Goal: Information Seeking & Learning: Learn about a topic

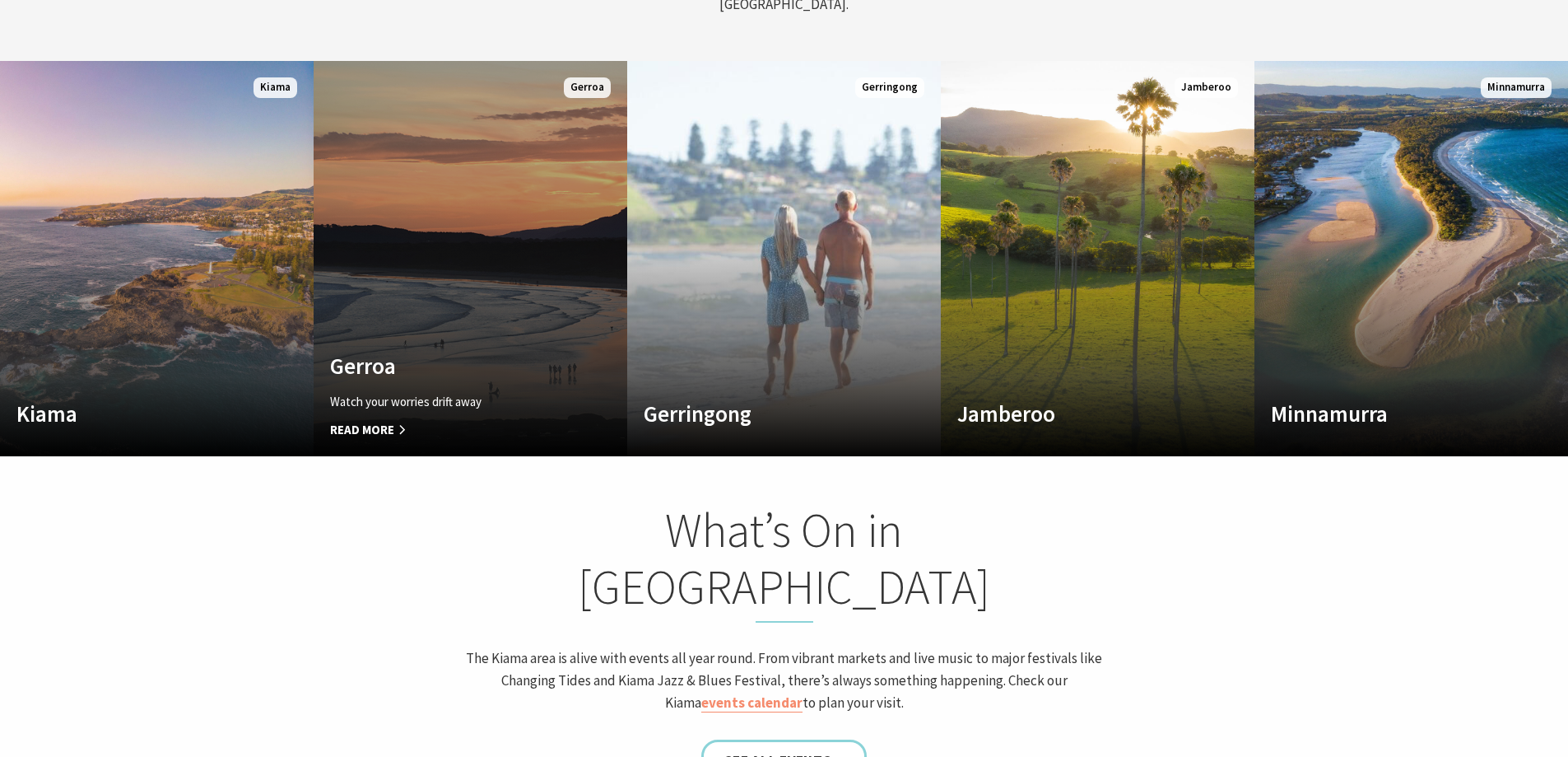
scroll to position [905, 0]
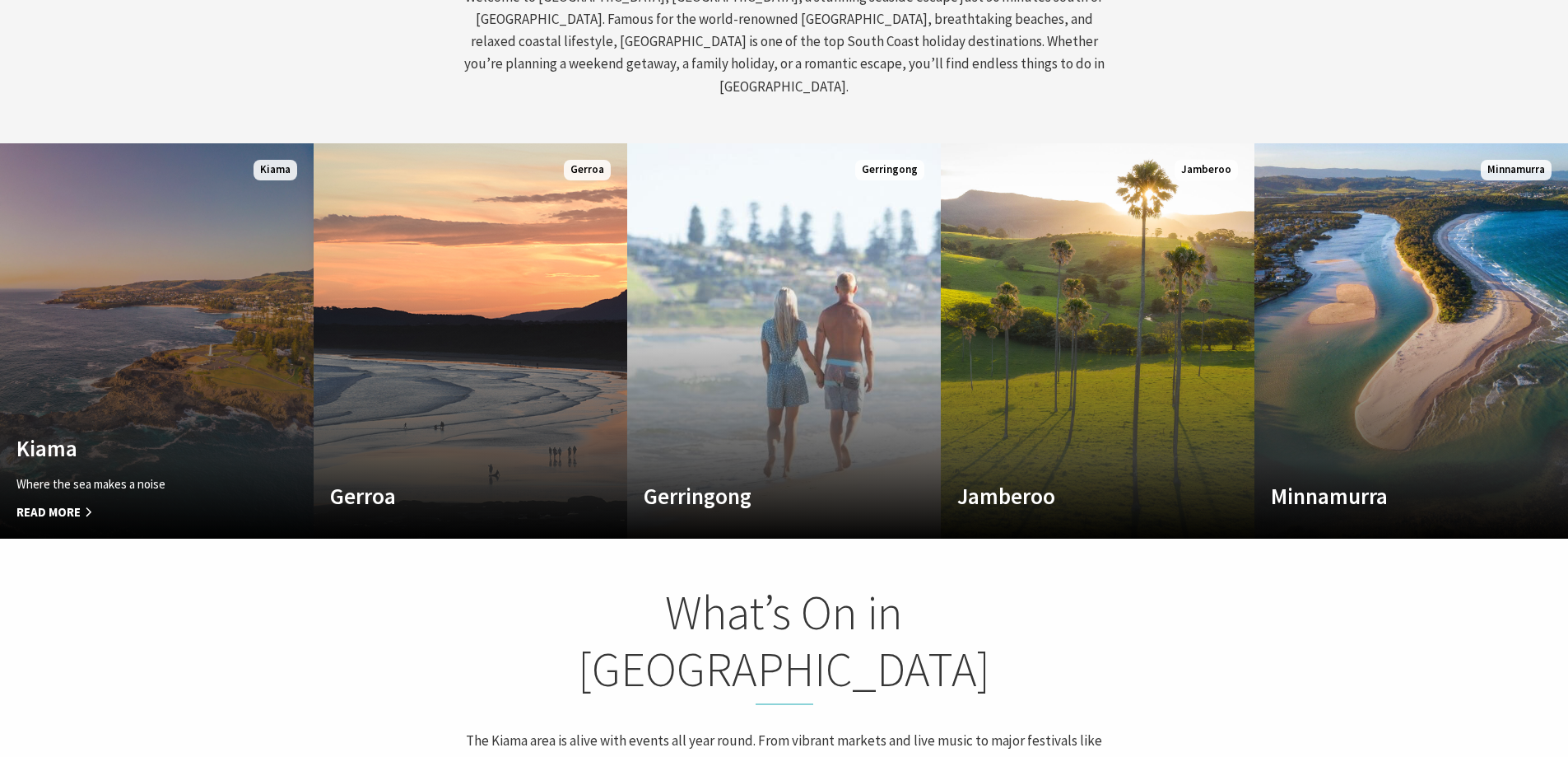
click at [192, 407] on link "Custom Image Used [GEOGRAPHIC_DATA] Where the sea makes a noise Read More [GEOG…" at bounding box center [156, 341] width 313 height 395
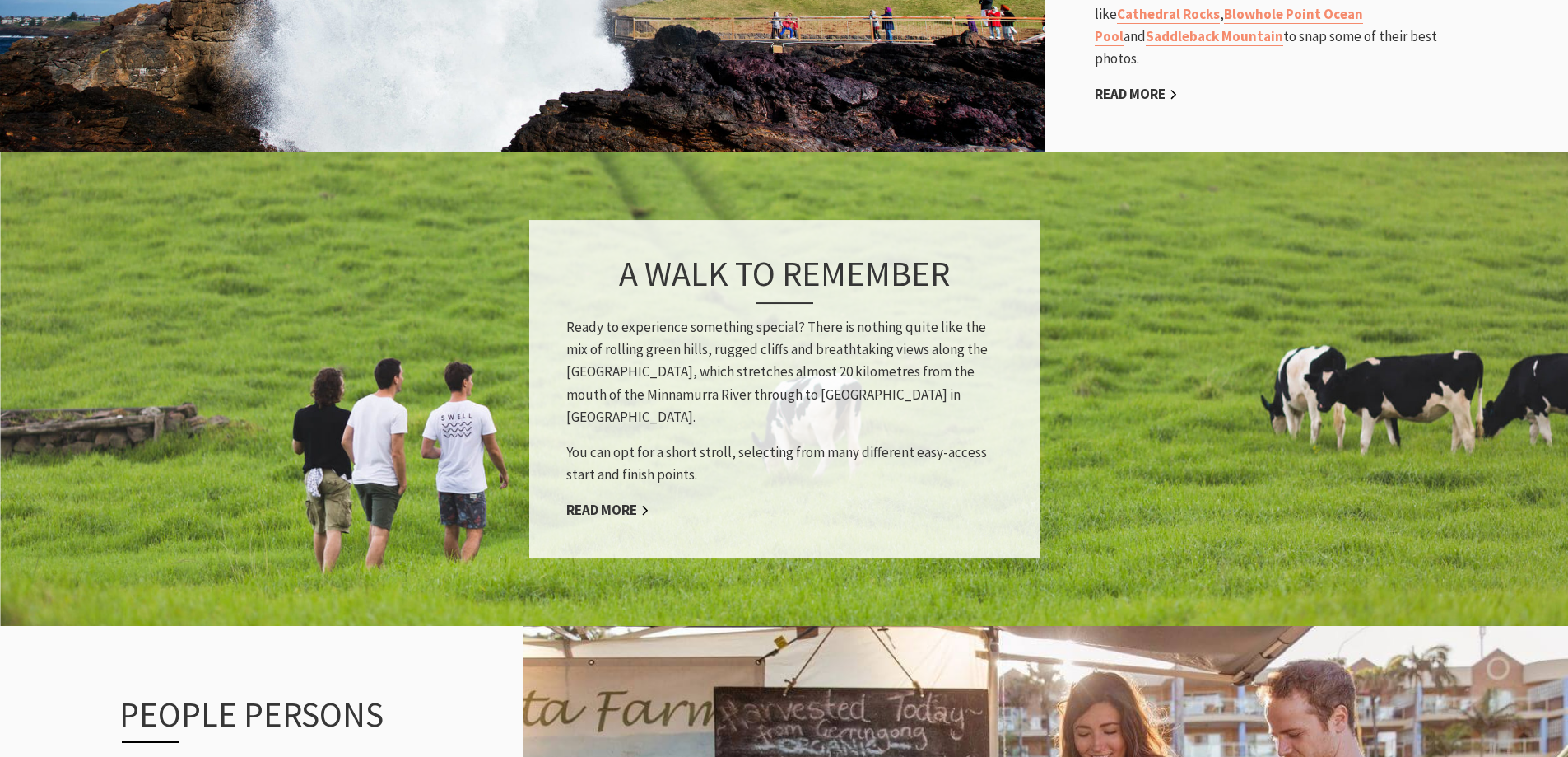
scroll to position [1481, 0]
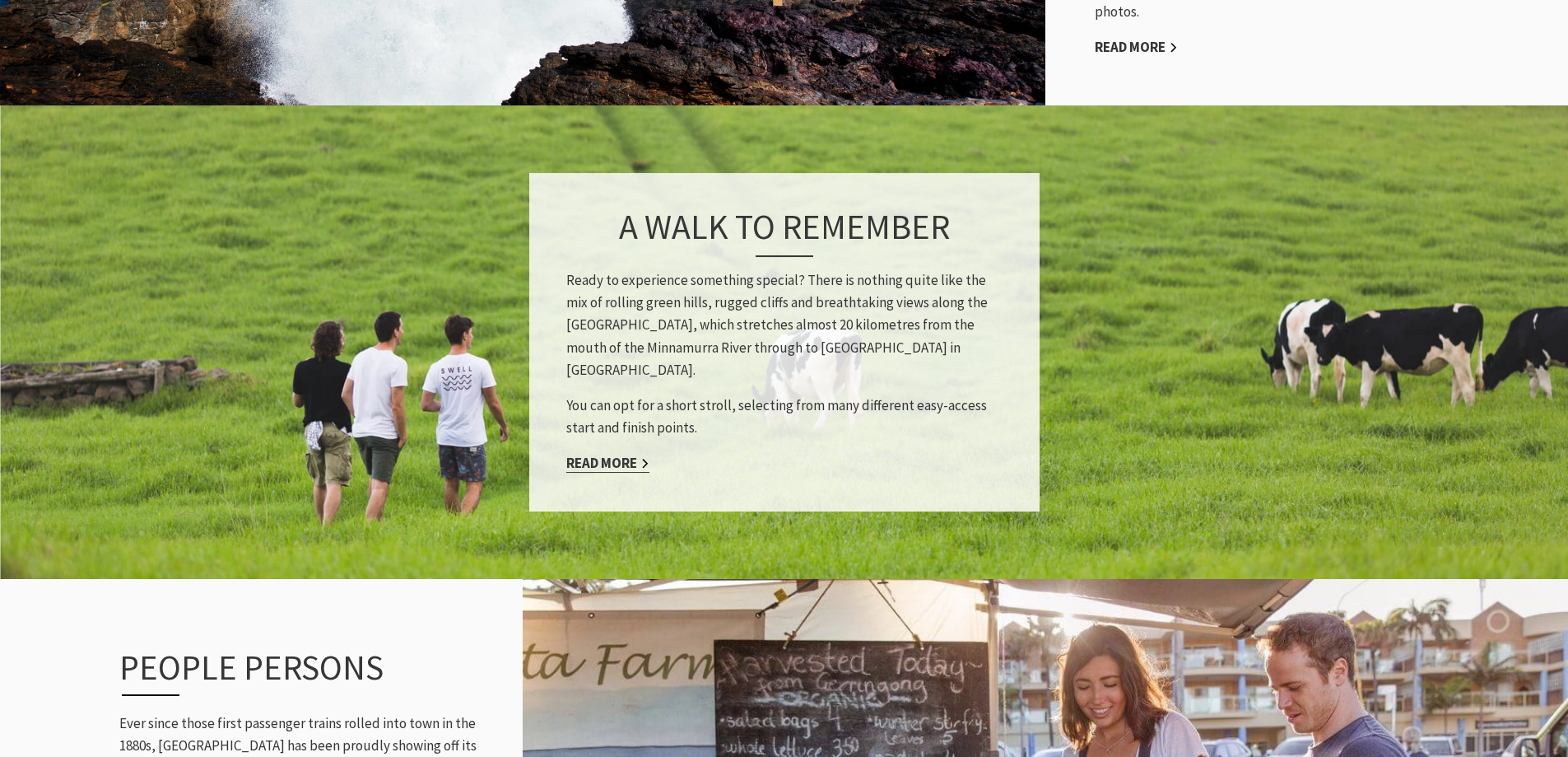
click at [601, 453] on link "Read More" at bounding box center [608, 463] width 83 height 19
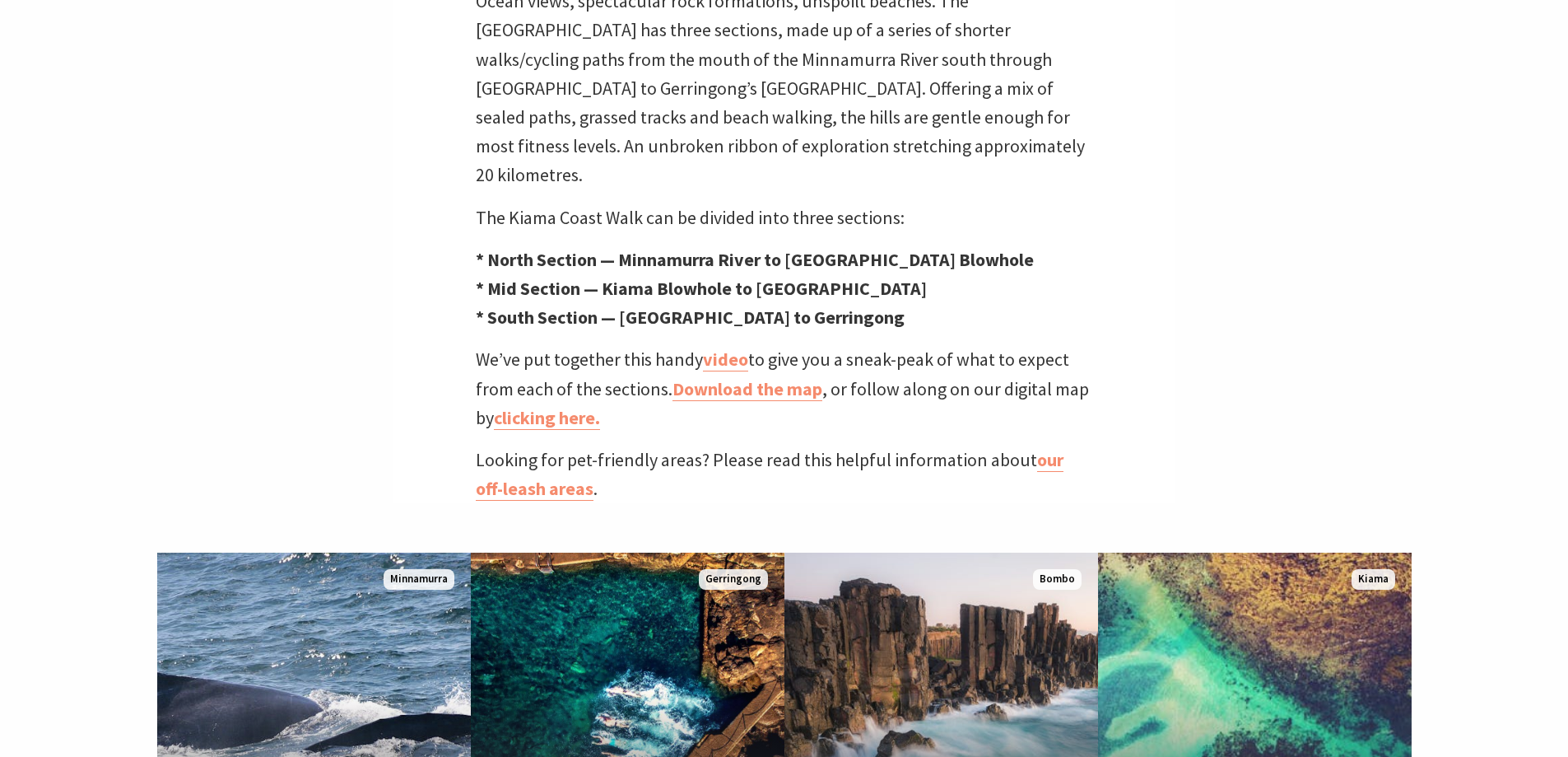
scroll to position [659, 0]
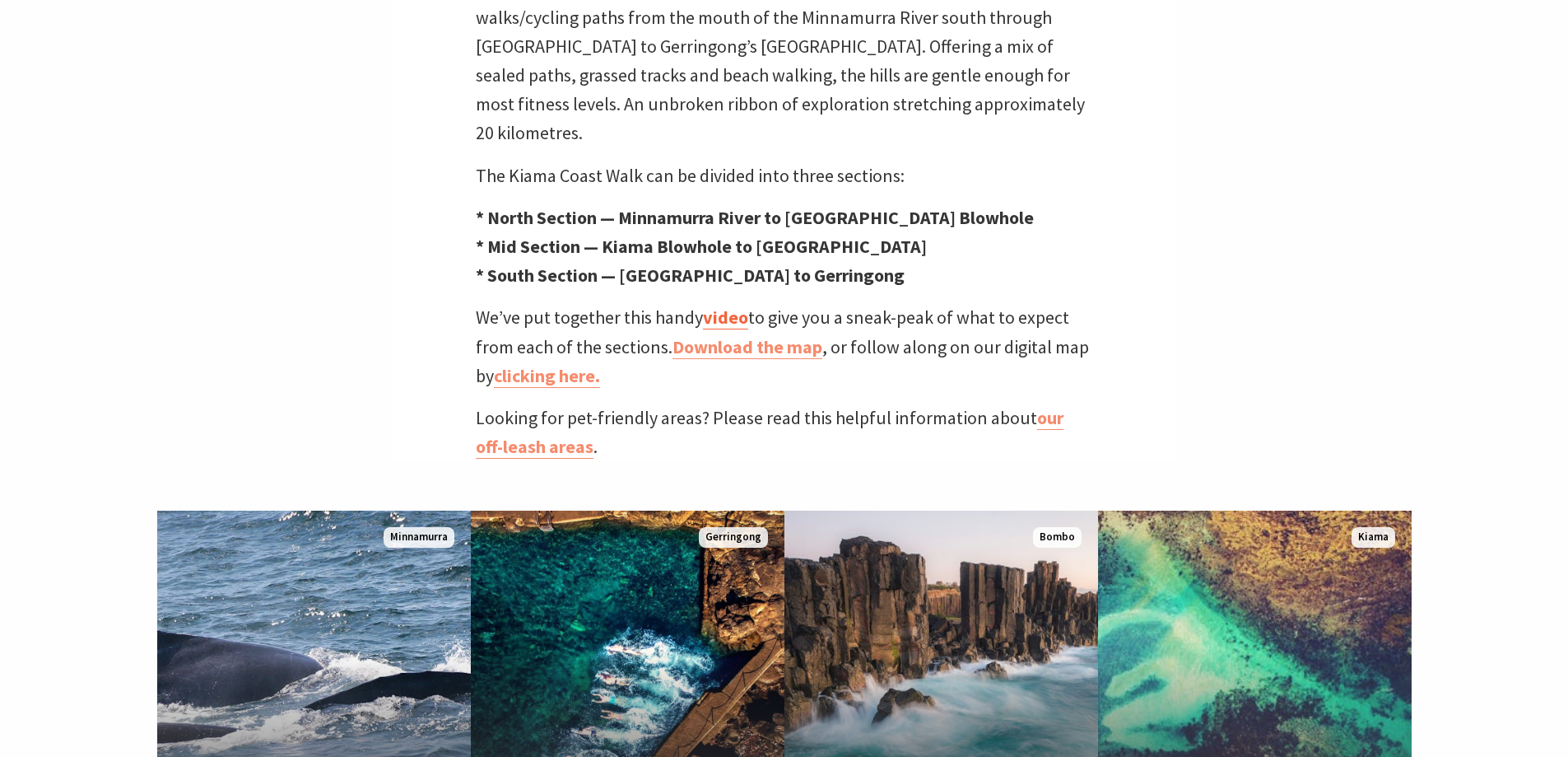
click at [718, 305] on link "video" at bounding box center [725, 317] width 45 height 23
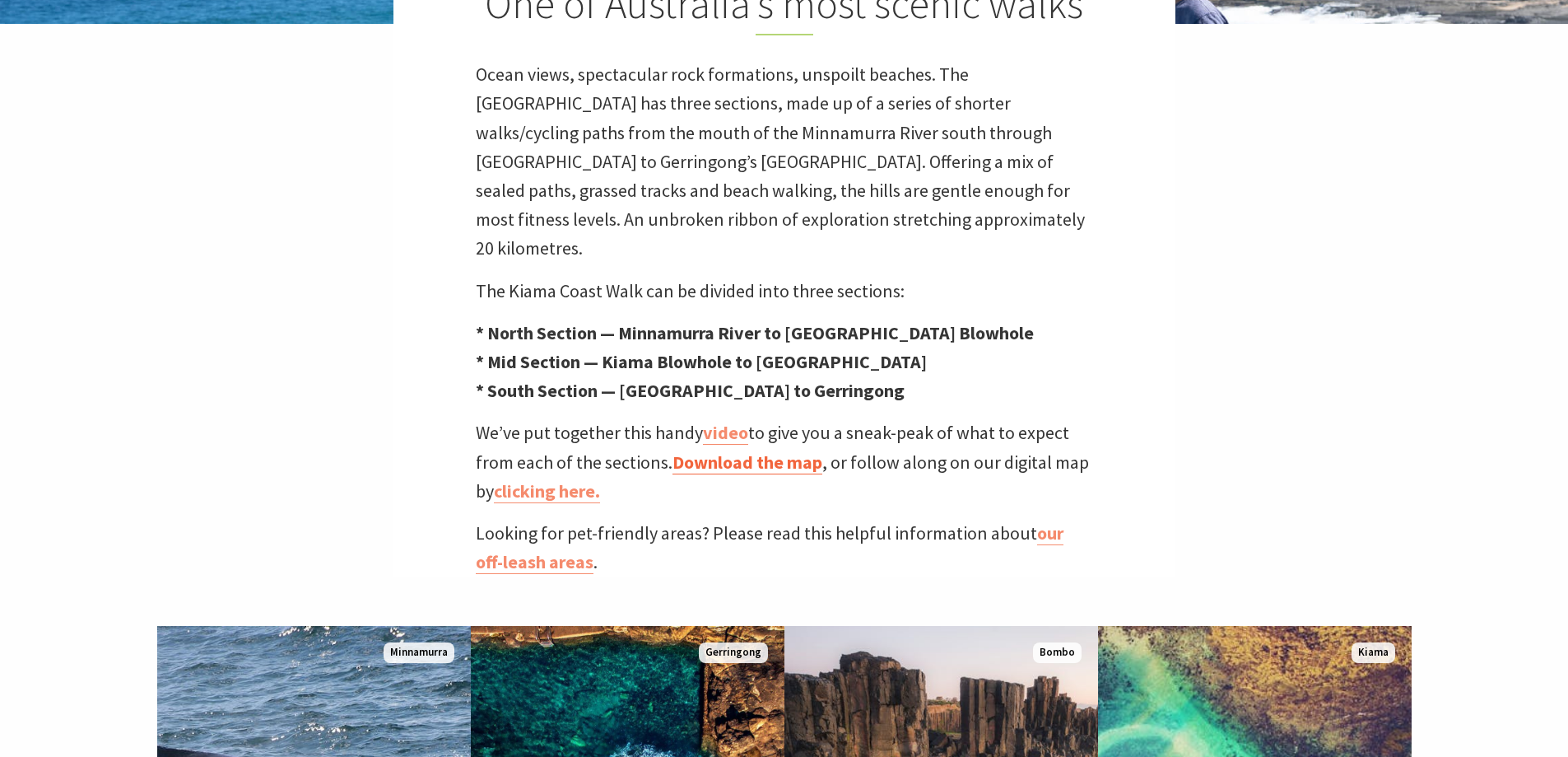
scroll to position [576, 0]
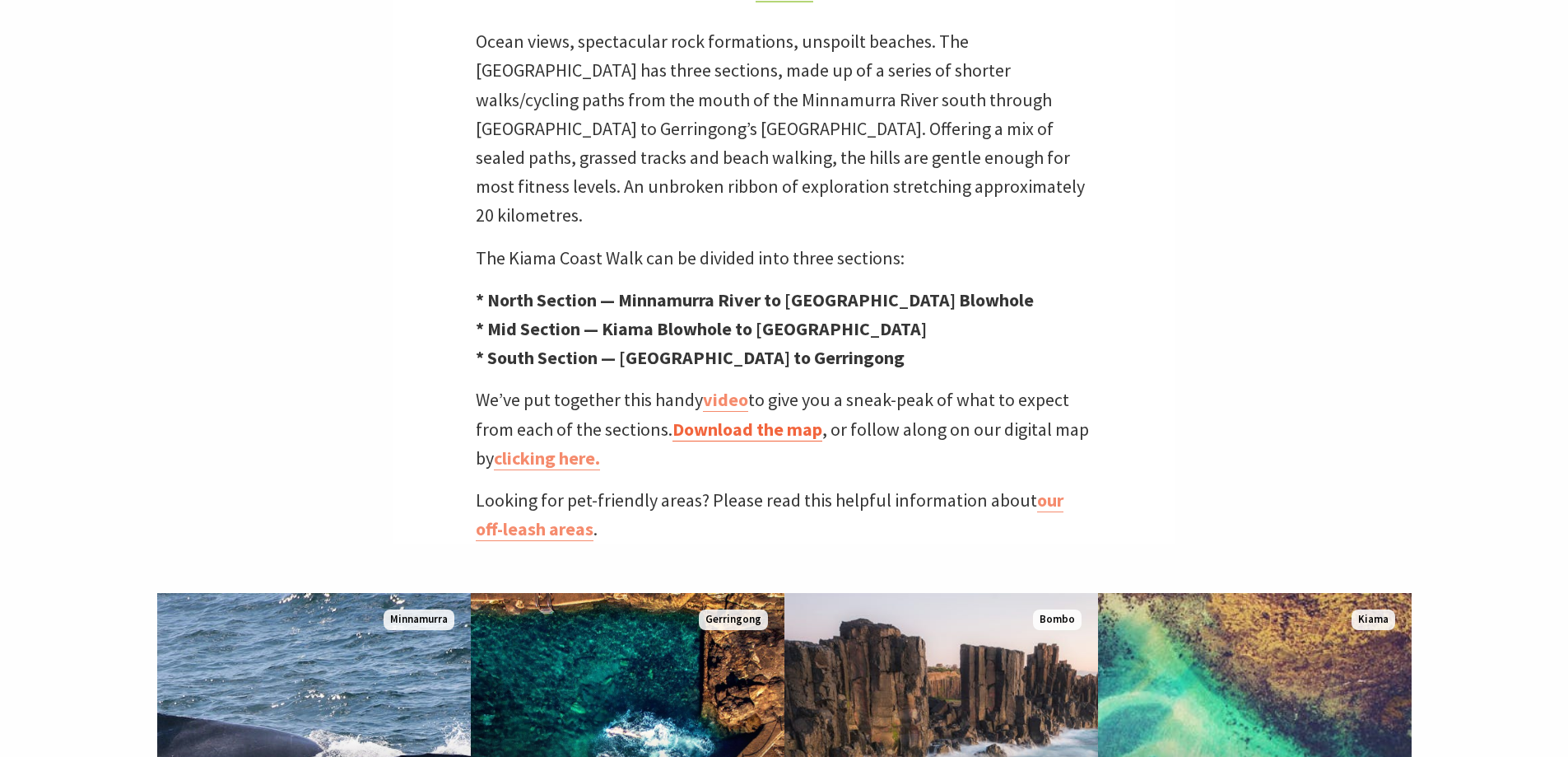
click at [779, 417] on link "Download the map" at bounding box center [748, 429] width 150 height 23
